Goal: Task Accomplishment & Management: Manage account settings

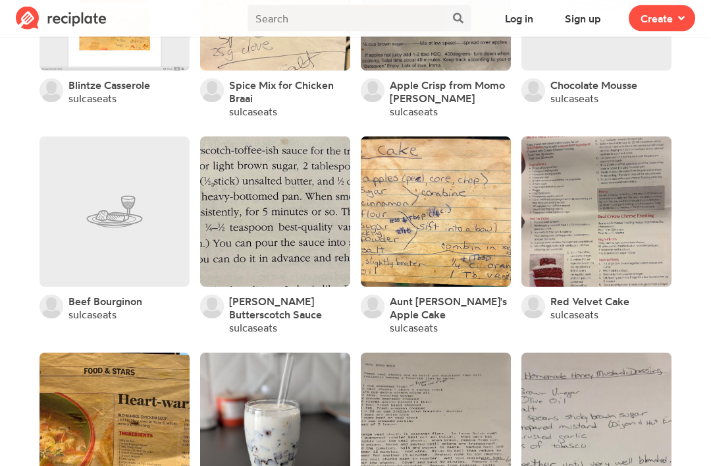
scroll to position [7108, 0]
click at [123, 153] on link at bounding box center [115, 211] width 150 height 150
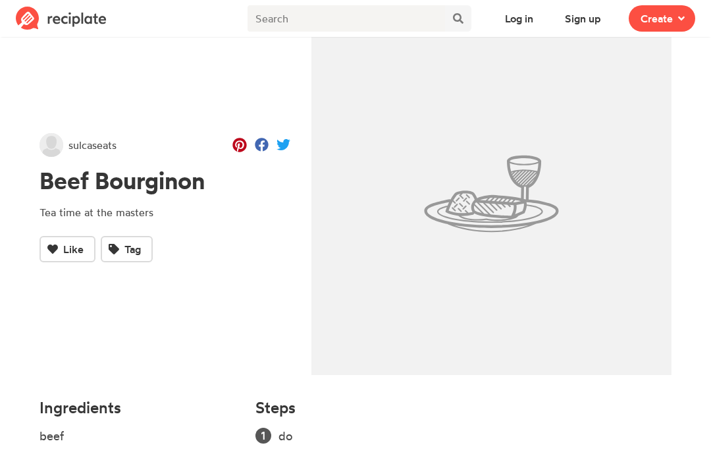
scroll to position [62, 0]
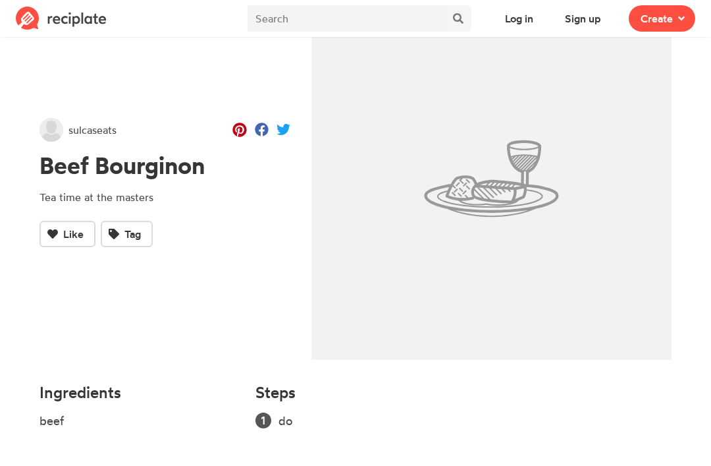
click at [592, 11] on button "Sign up" at bounding box center [583, 18] width 60 height 26
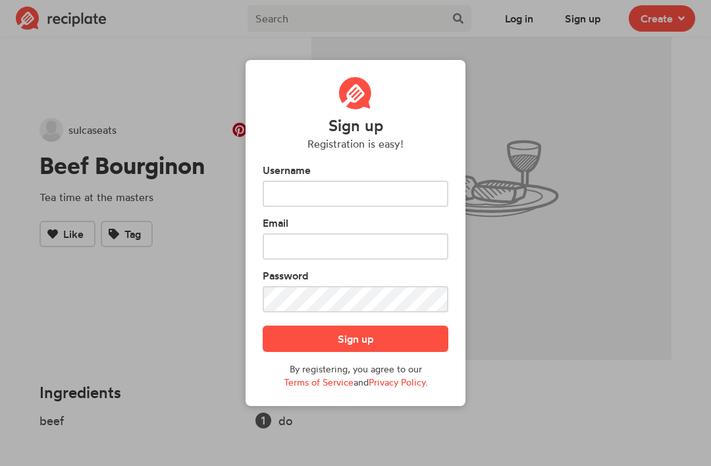
scroll to position [0, 0]
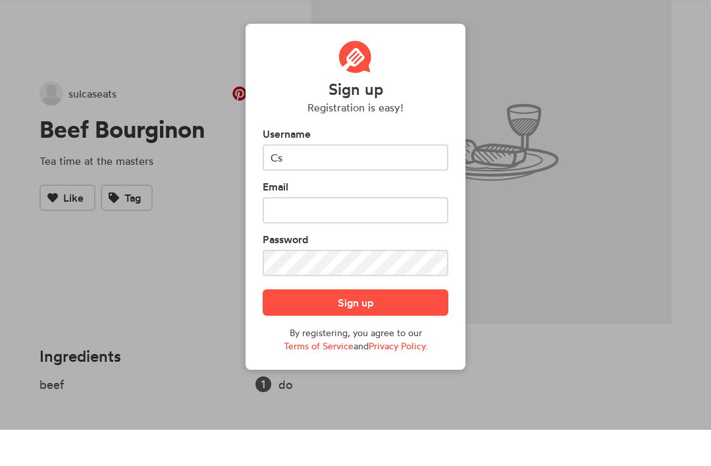
type input "C"
type input "A"
click at [281, 180] on input "Ccstaubi" at bounding box center [356, 193] width 186 height 26
type input "cstaubi"
click at [384, 233] on input "text" at bounding box center [356, 246] width 186 height 26
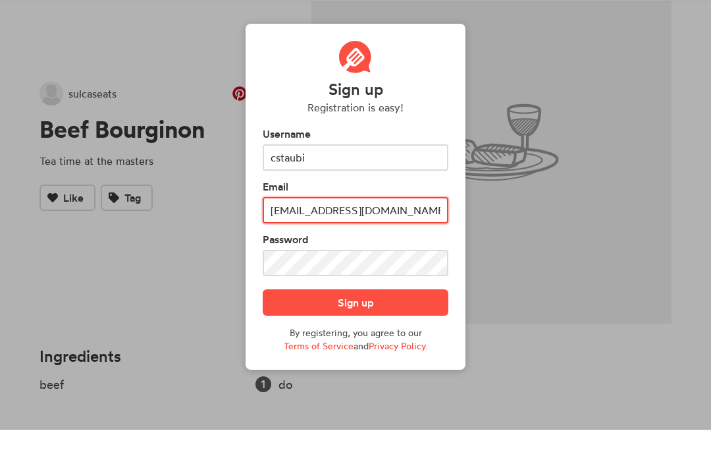
type input "[EMAIL_ADDRESS][DOMAIN_NAME]"
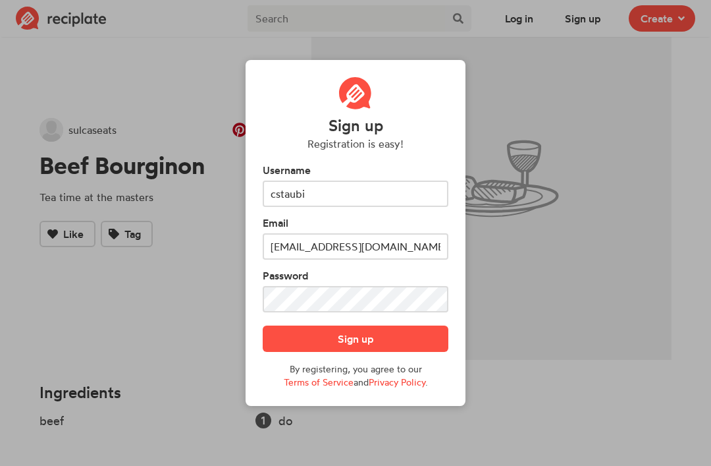
click at [365, 352] on button "Sign up" at bounding box center [356, 338] width 186 height 26
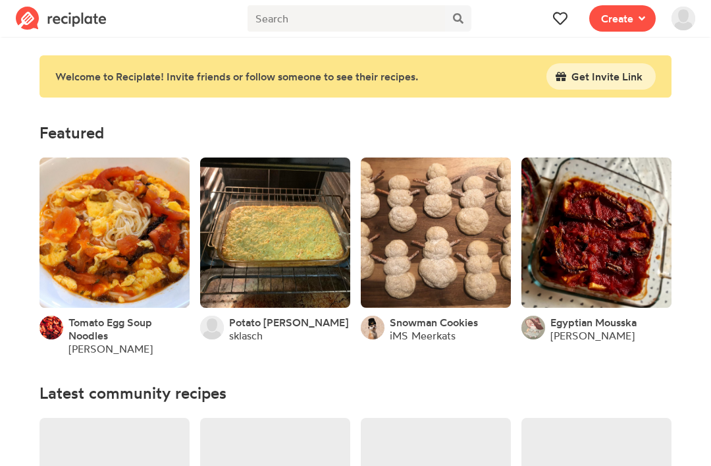
click at [95, 233] on link at bounding box center [115, 232] width 150 height 150
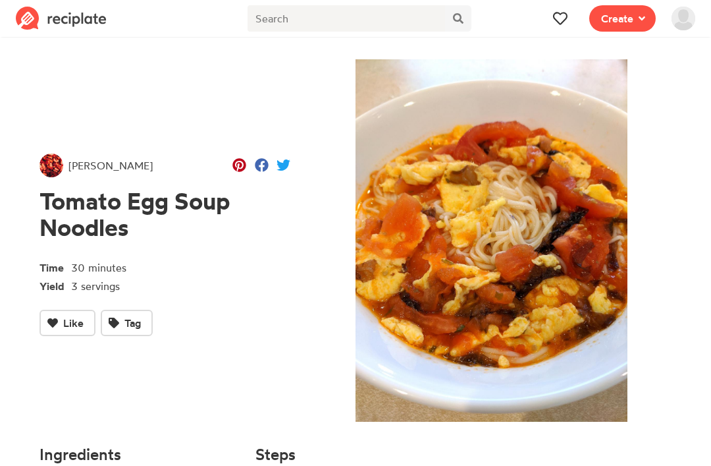
click at [629, 19] on span "Create" at bounding box center [617, 19] width 32 height 16
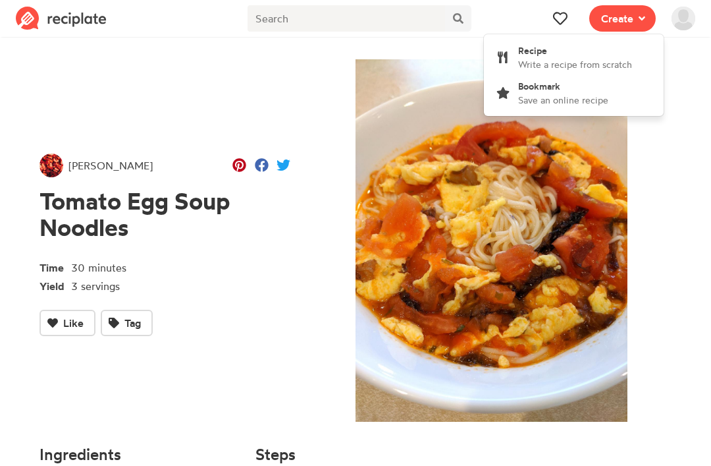
click at [685, 20] on img at bounding box center [684, 19] width 24 height 24
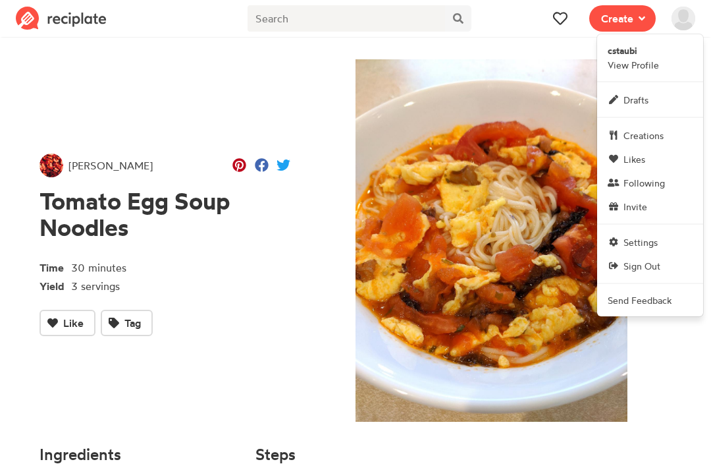
click at [642, 250] on link "Settings" at bounding box center [650, 242] width 106 height 24
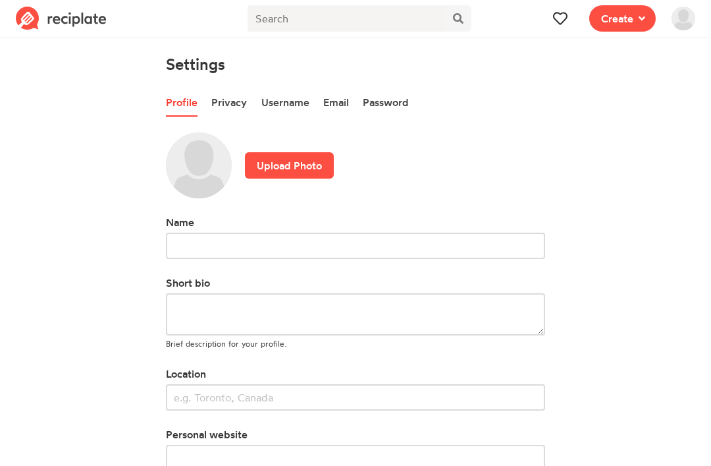
click at [239, 101] on link "Privacy" at bounding box center [229, 103] width 36 height 28
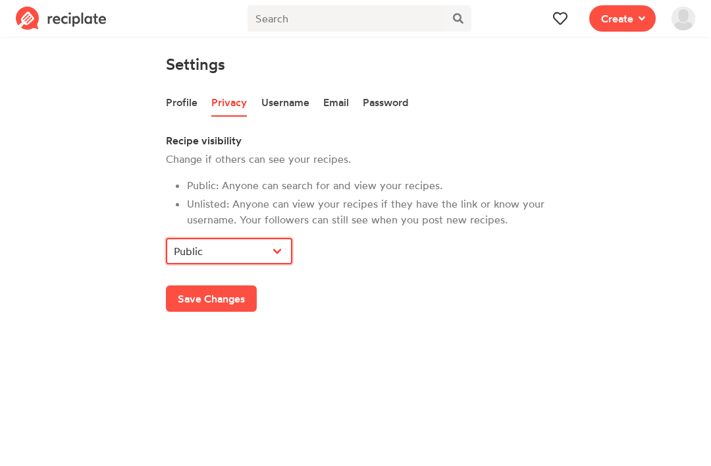
click at [269, 240] on select "Public Unlisted" at bounding box center [229, 251] width 126 height 26
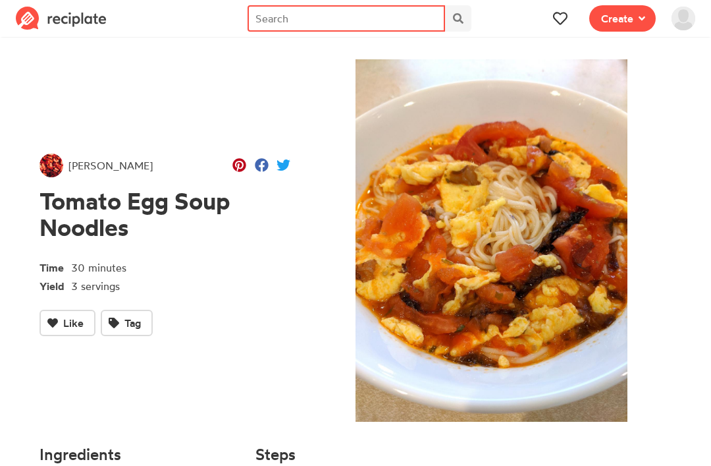
click at [413, 14] on input "text" at bounding box center [347, 18] width 198 height 26
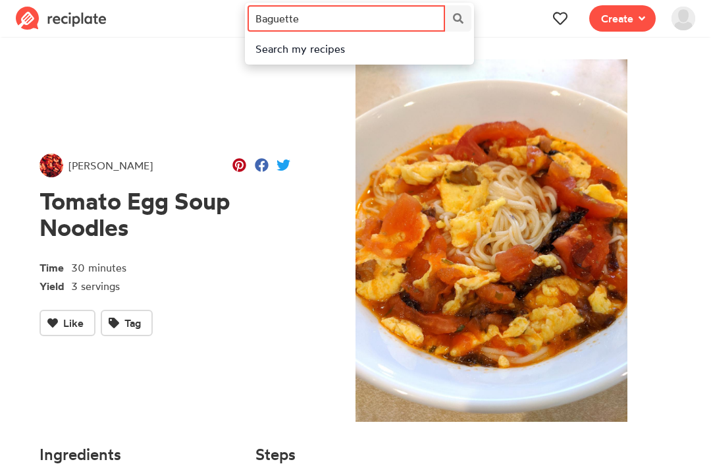
type input "Baguette"
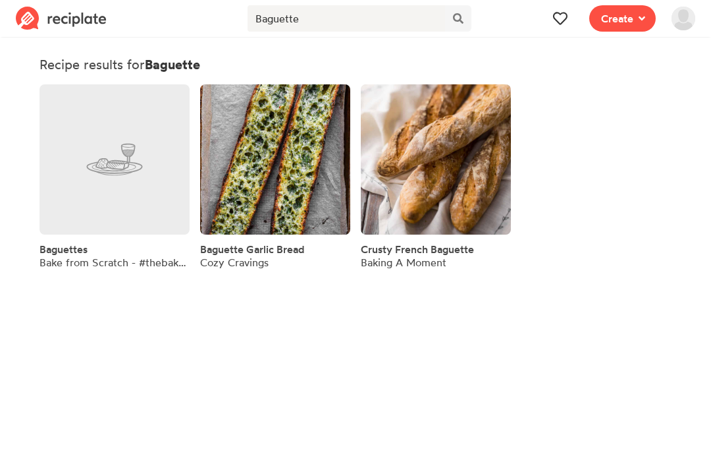
click at [437, 177] on link at bounding box center [436, 159] width 150 height 150
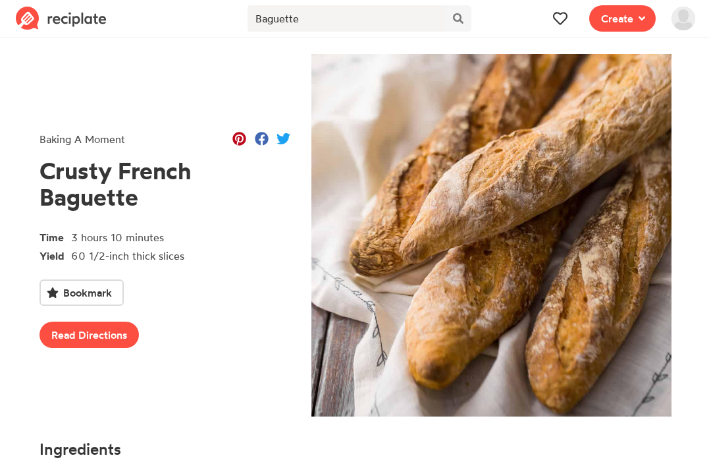
scroll to position [116, 0]
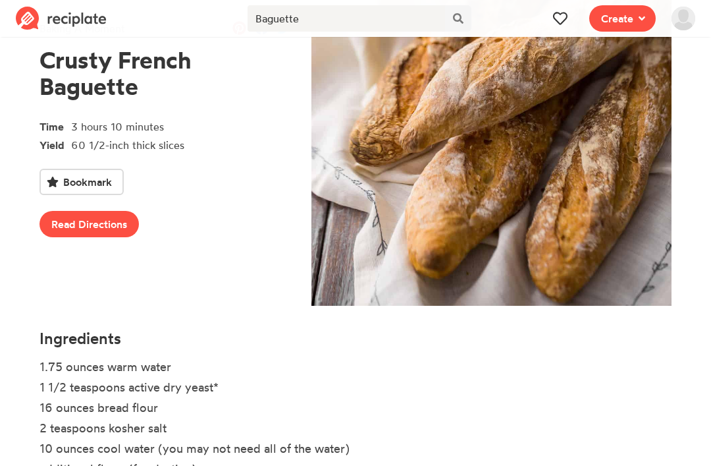
click at [85, 226] on link "Read Directions" at bounding box center [89, 224] width 99 height 26
